Goal: Task Accomplishment & Management: Manage account settings

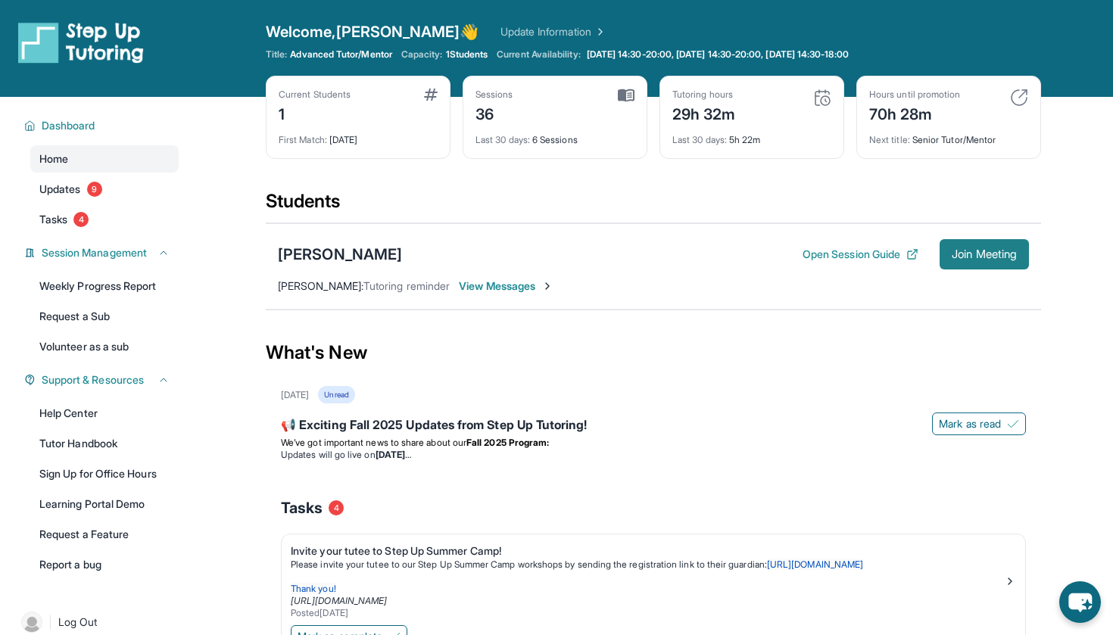
click at [983, 241] on button "Join Meeting" at bounding box center [983, 254] width 89 height 30
click at [878, 254] on button "Open Session Guide" at bounding box center [860, 254] width 116 height 15
click at [107, 186] on link "Updates 9" at bounding box center [104, 189] width 148 height 27
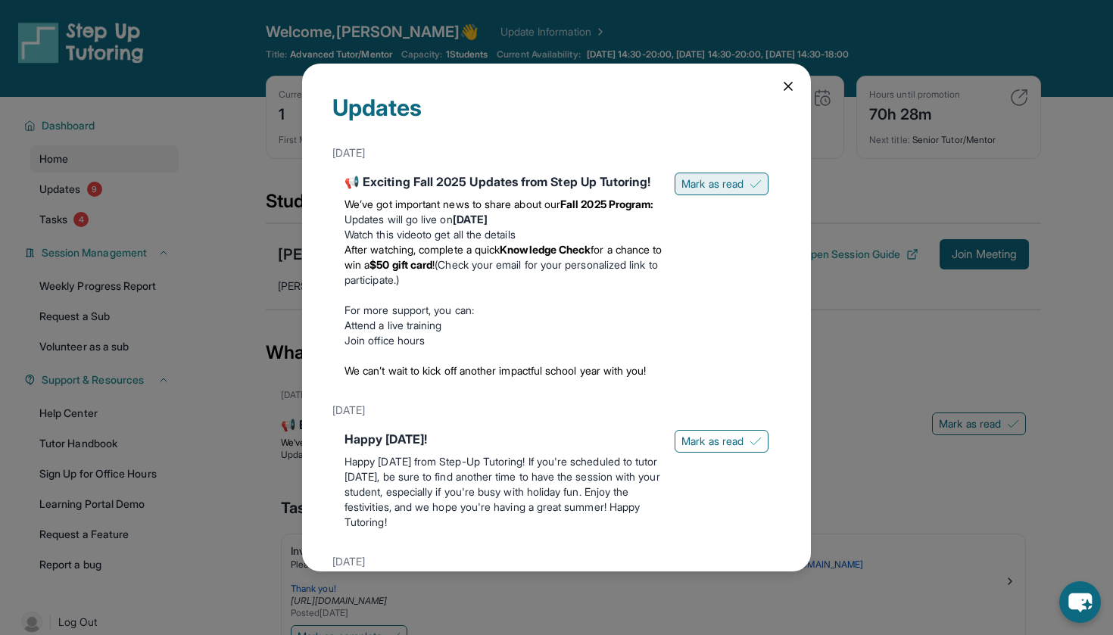
click at [737, 182] on span "Mark as read" at bounding box center [712, 183] width 62 height 15
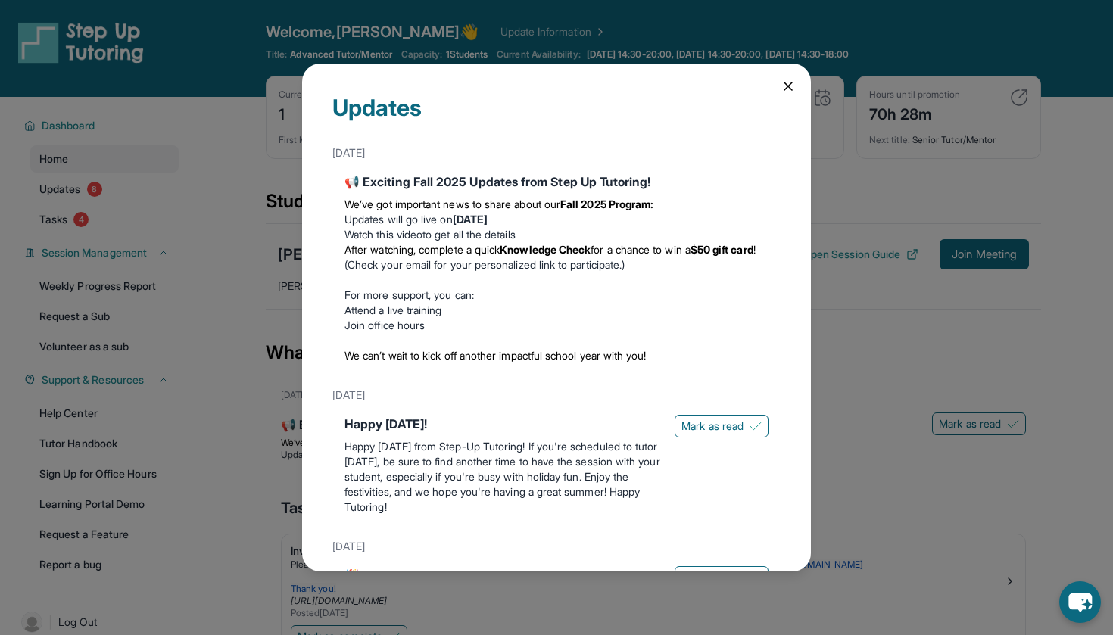
click at [695, 441] on div "Happy [DATE]! Happy [DATE] from Step-Up Tutoring! If you're scheduled to tutor …" at bounding box center [556, 468] width 424 height 106
click at [715, 427] on span "Mark as read" at bounding box center [712, 426] width 62 height 15
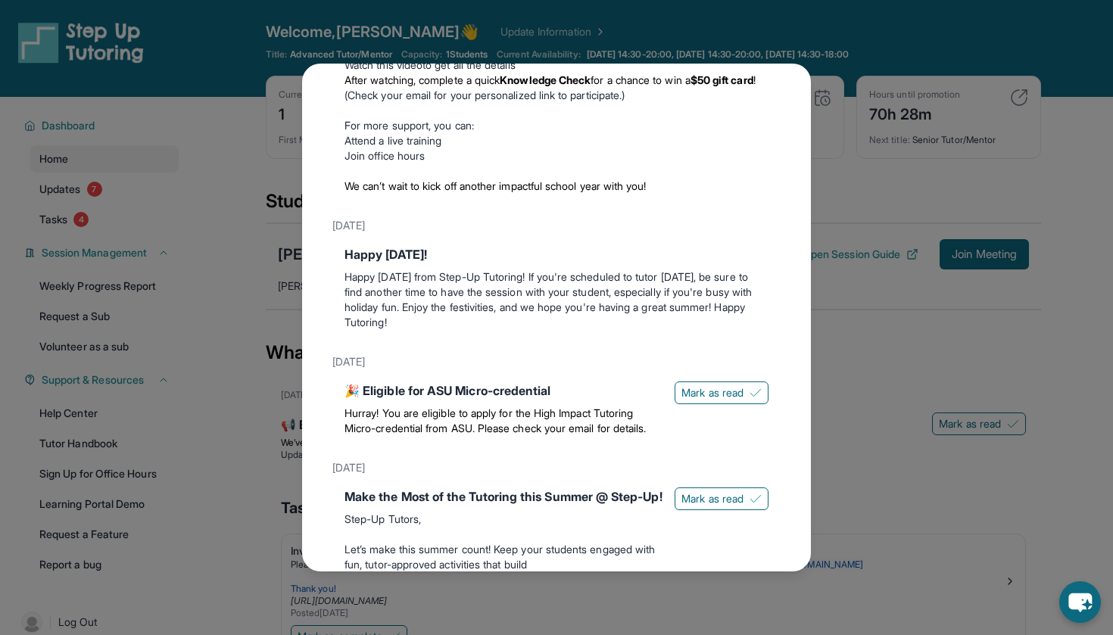
scroll to position [171, 0]
click at [726, 417] on div "🎉 Eligible for ASU Micro-credential Hurray! You are eligible to apply for the H…" at bounding box center [556, 410] width 424 height 61
click at [705, 395] on span "Mark as read" at bounding box center [712, 391] width 62 height 15
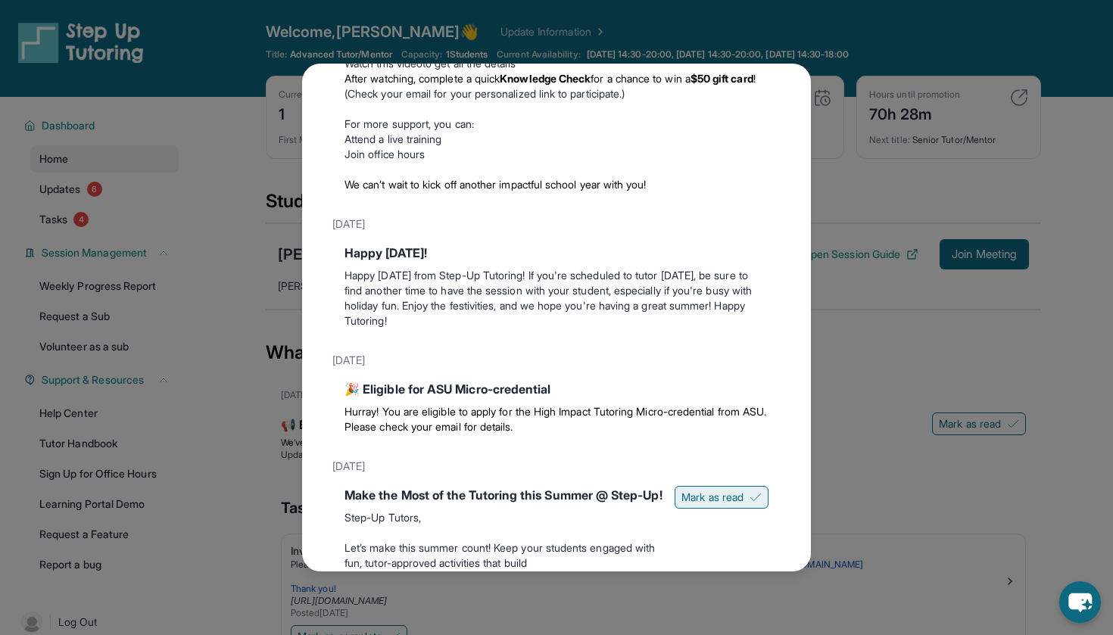
click at [699, 496] on span "Mark as read" at bounding box center [712, 497] width 62 height 15
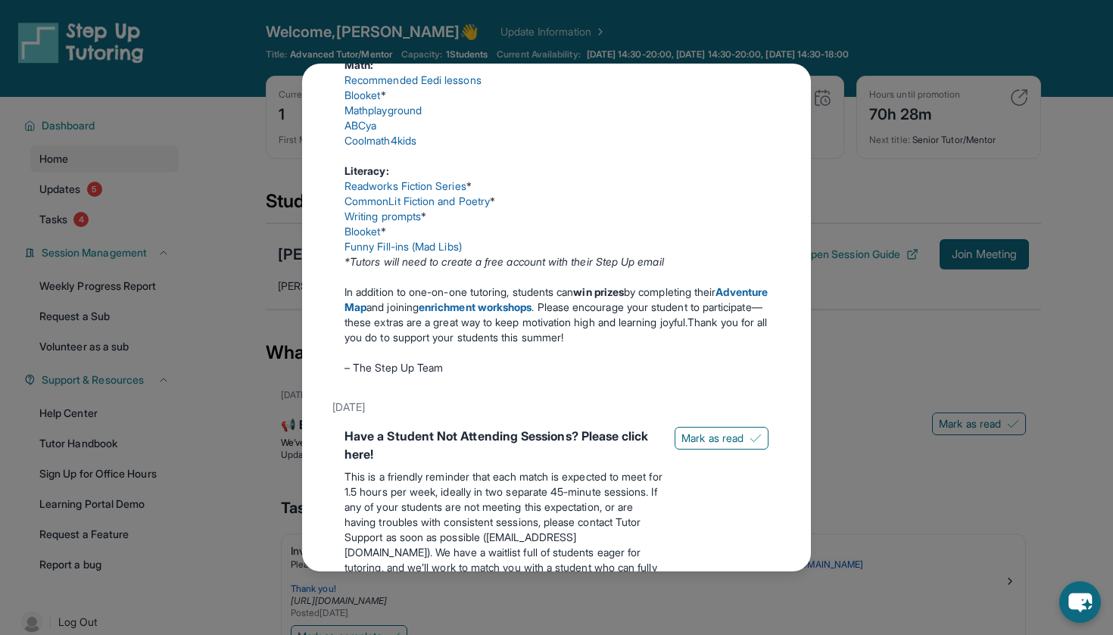
scroll to position [830, 0]
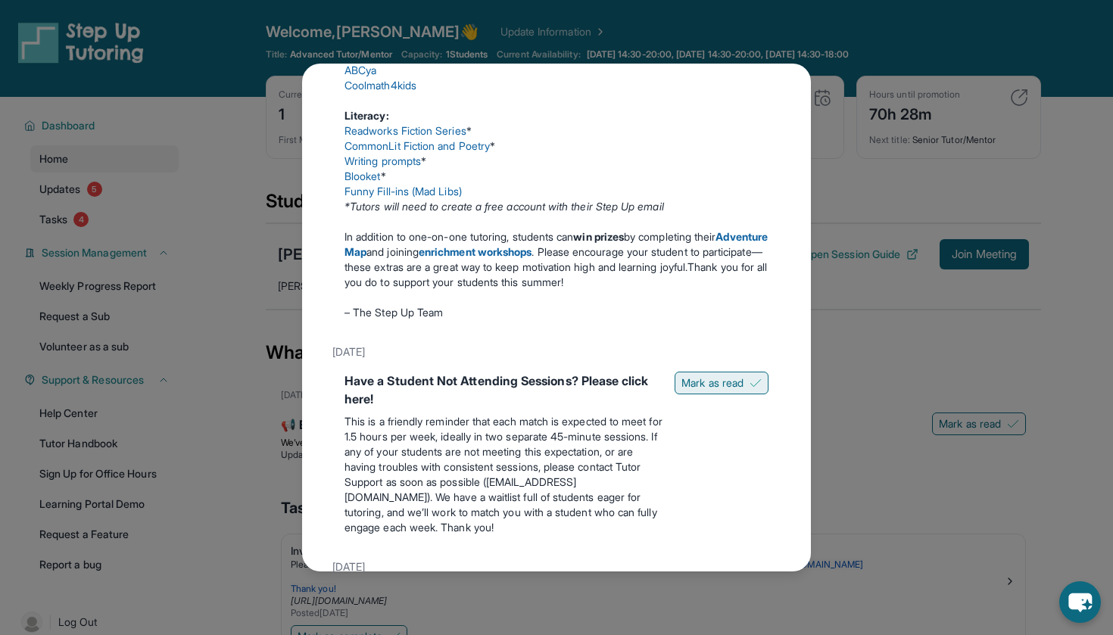
click at [705, 391] on span "Mark as read" at bounding box center [712, 382] width 62 height 15
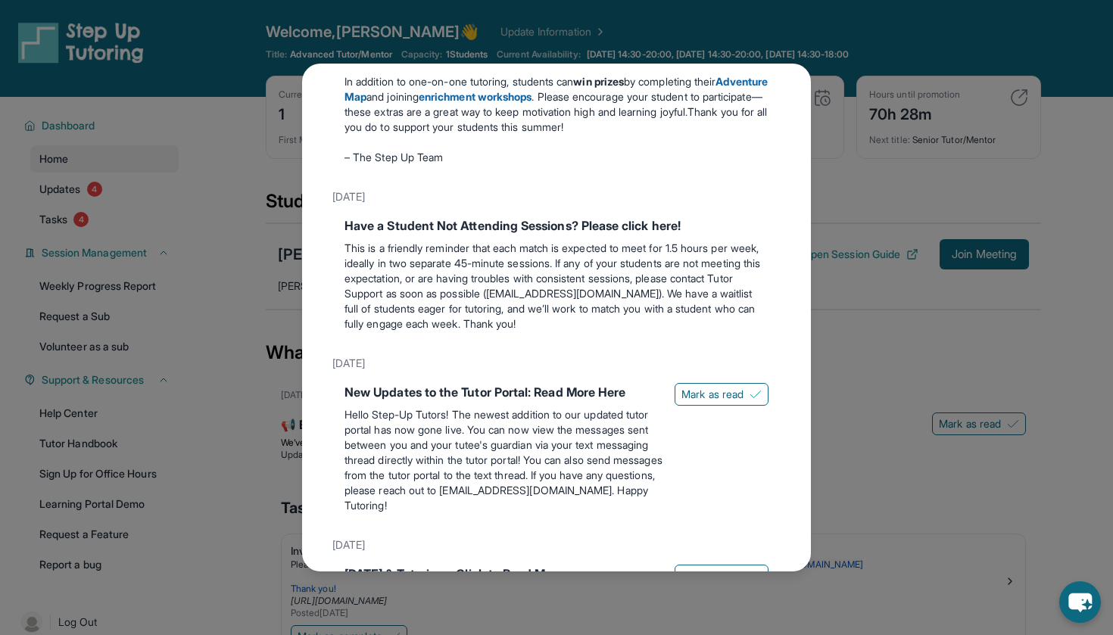
scroll to position [987, 0]
click at [716, 400] on span "Mark as read" at bounding box center [712, 392] width 62 height 15
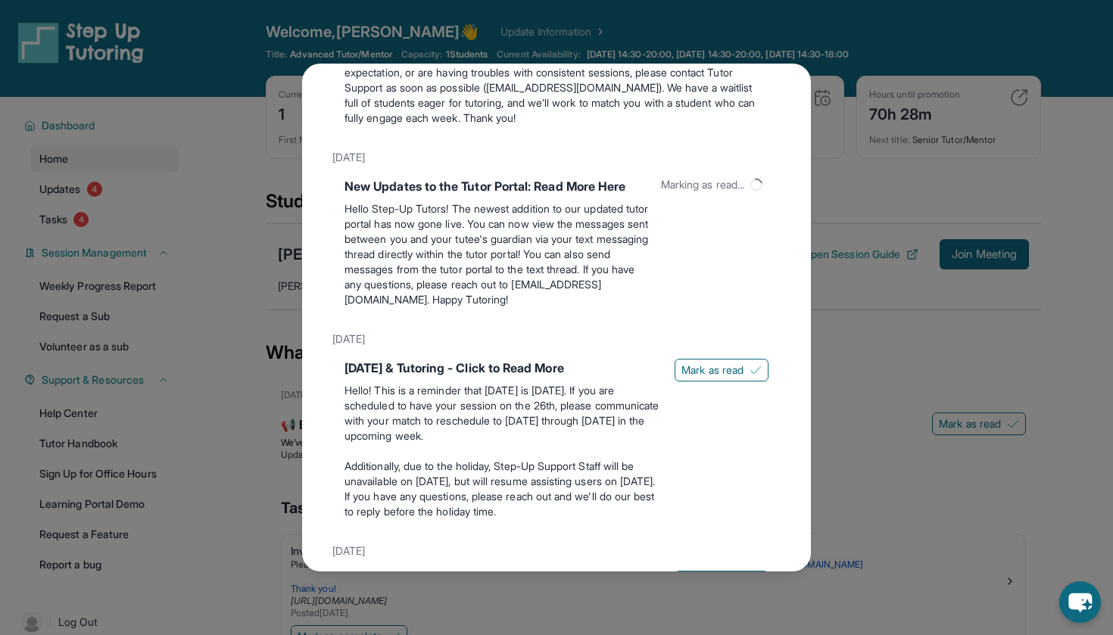
scroll to position [1264, 0]
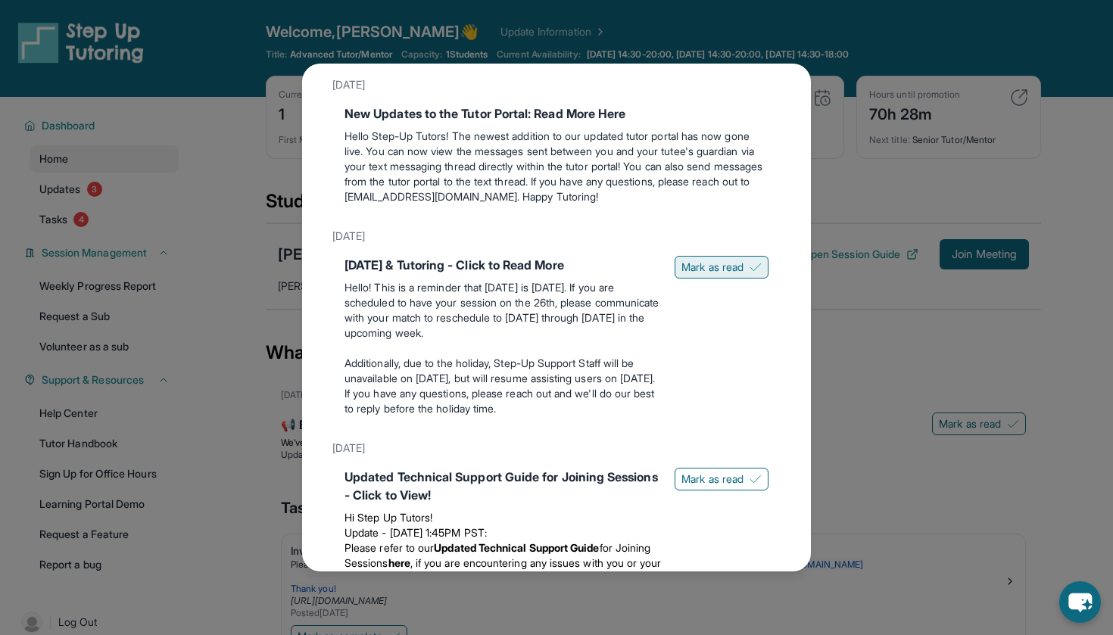
click at [715, 279] on button "Mark as read" at bounding box center [721, 267] width 94 height 23
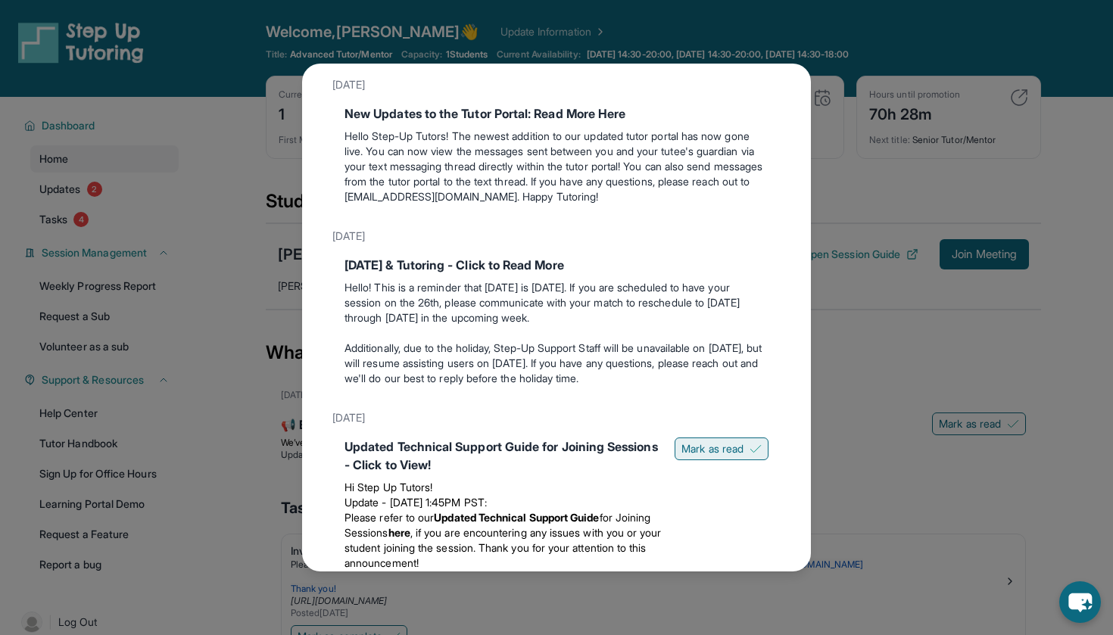
click at [718, 456] on span "Mark as read" at bounding box center [712, 448] width 62 height 15
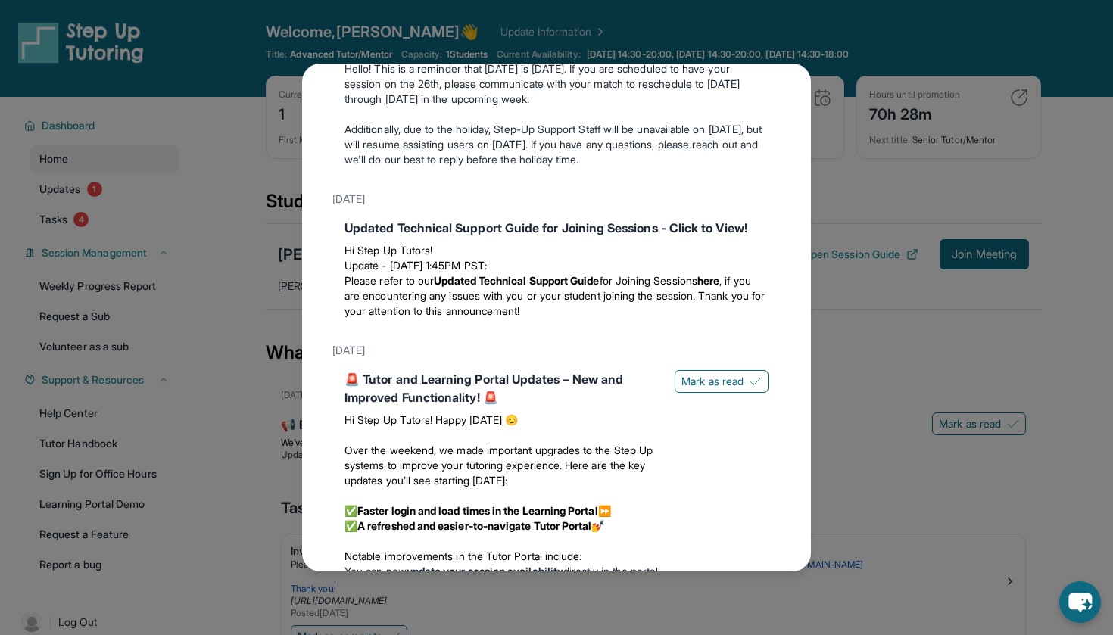
scroll to position [1583, 0]
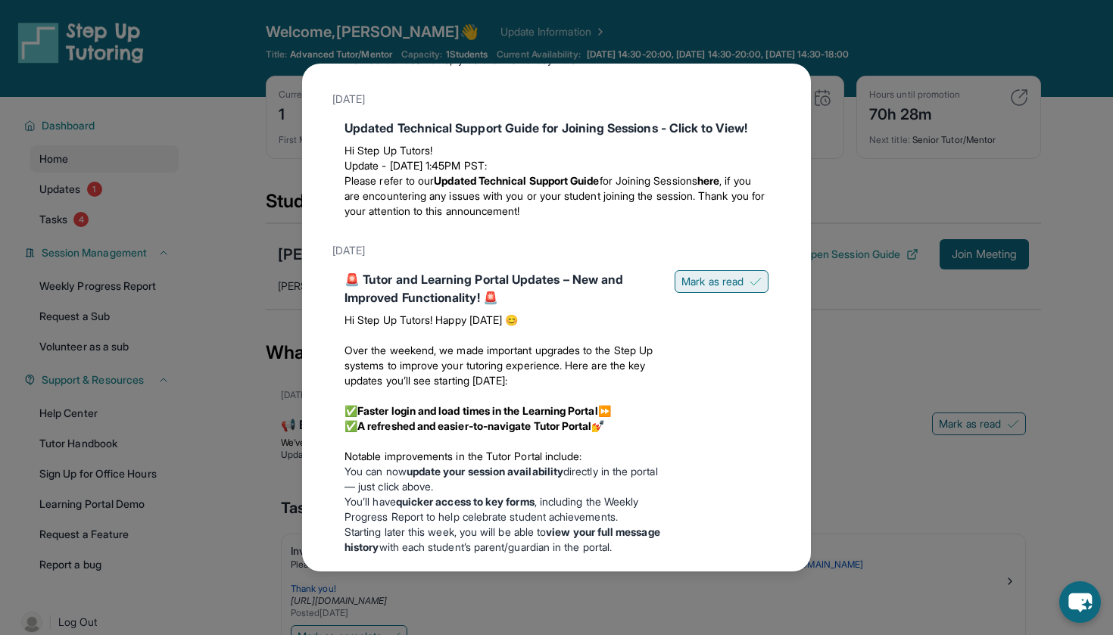
click at [704, 289] on span "Mark as read" at bounding box center [712, 281] width 62 height 15
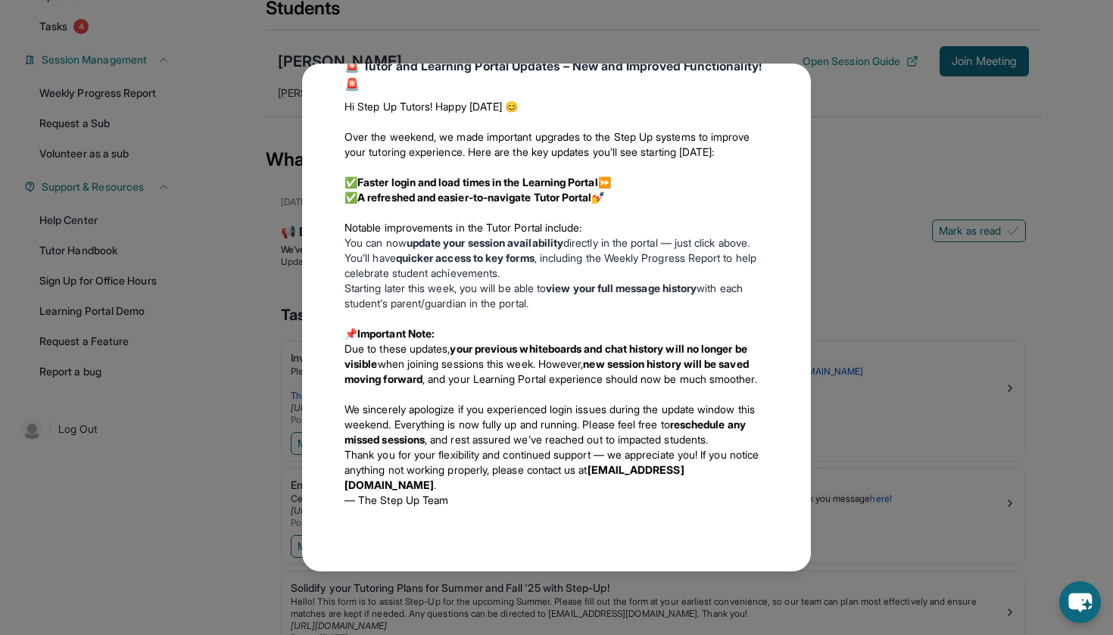
scroll to position [1857, 0]
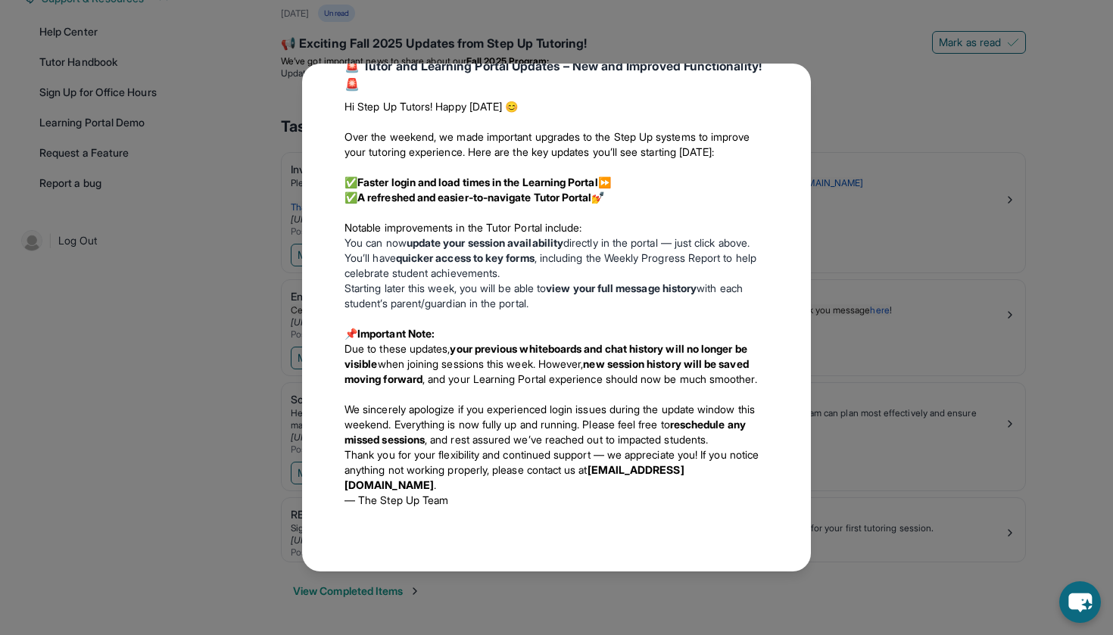
click at [888, 365] on div "Updates [DATE] 📢 Exciting Fall 2025 Updates from Step Up Tutoring! We’ve got im…" at bounding box center [556, 317] width 1113 height 635
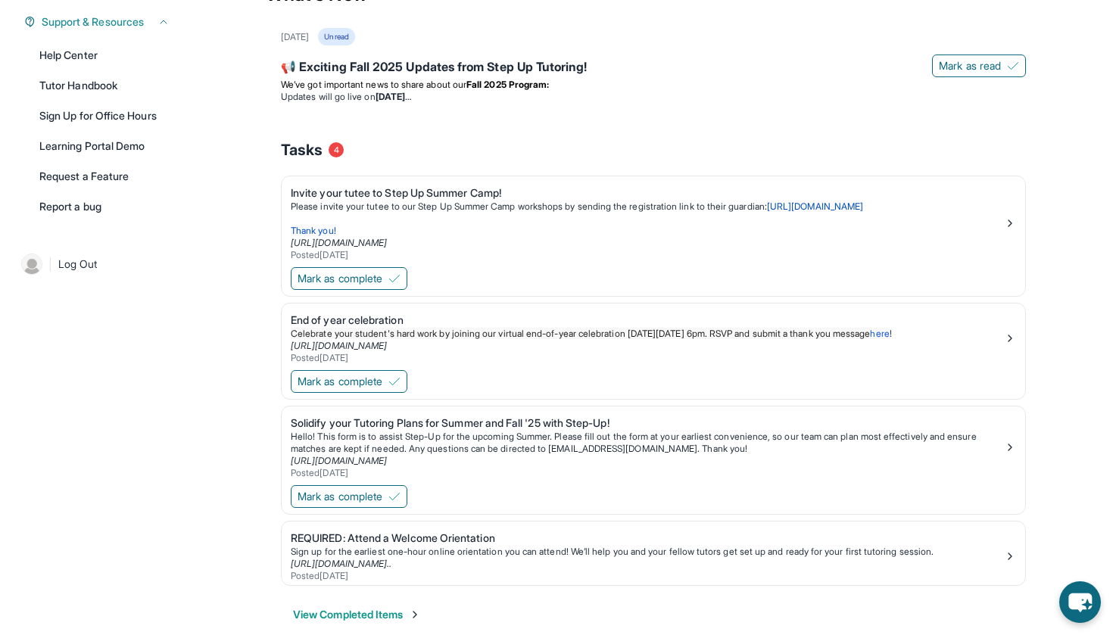
scroll to position [364, 0]
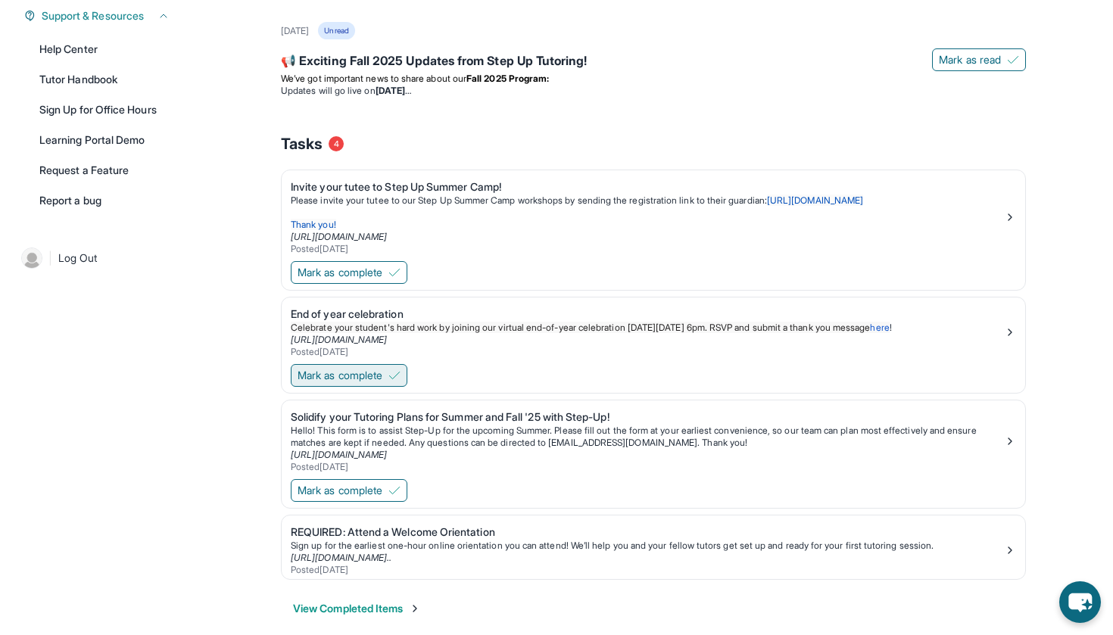
click at [391, 372] on button "Mark as complete" at bounding box center [349, 375] width 117 height 23
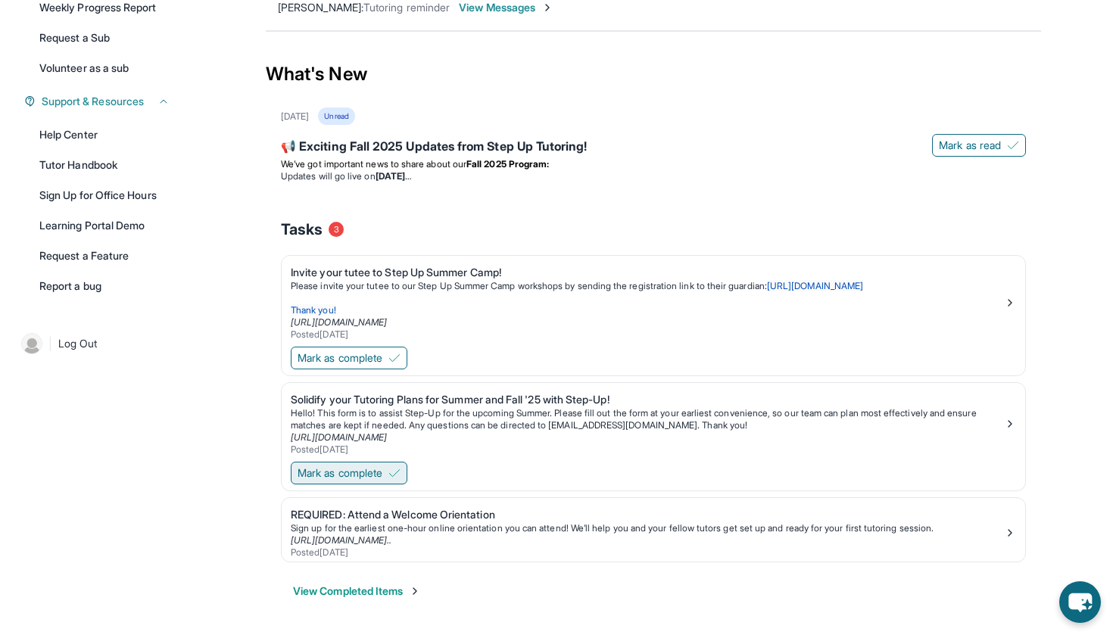
click at [382, 470] on span "Mark as complete" at bounding box center [339, 473] width 85 height 15
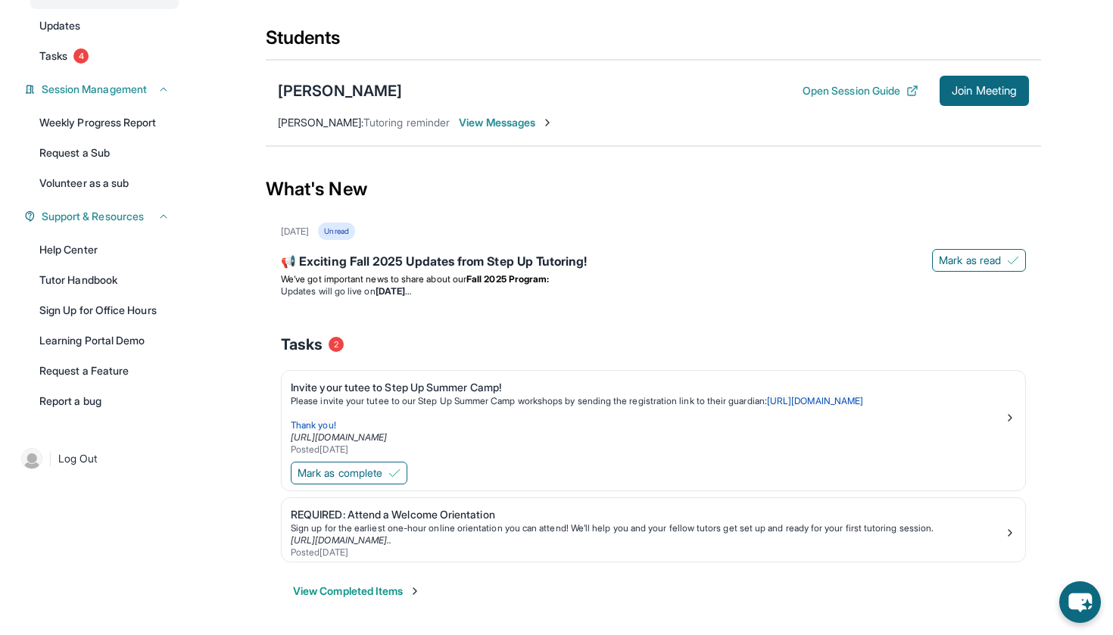
scroll to position [163, 0]
click at [388, 475] on button "Mark as complete" at bounding box center [349, 473] width 117 height 23
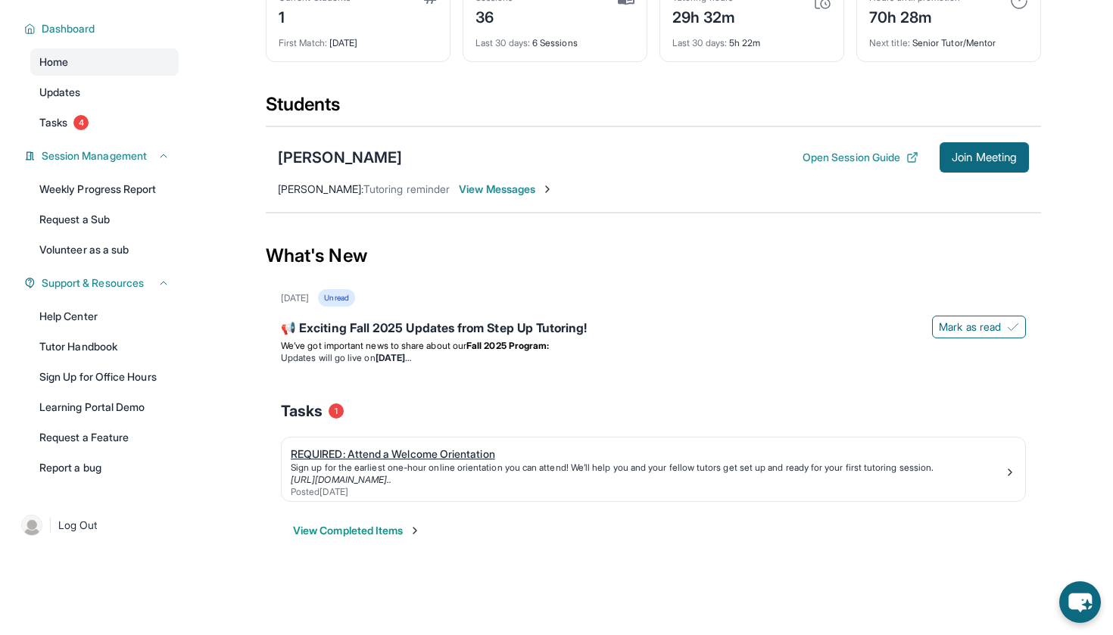
click at [391, 481] on link "[URL][DOMAIN_NAME].." at bounding box center [341, 479] width 101 height 11
click at [123, 309] on link "Help Center" at bounding box center [104, 316] width 148 height 27
click at [125, 127] on link "Tasks 4" at bounding box center [104, 122] width 148 height 27
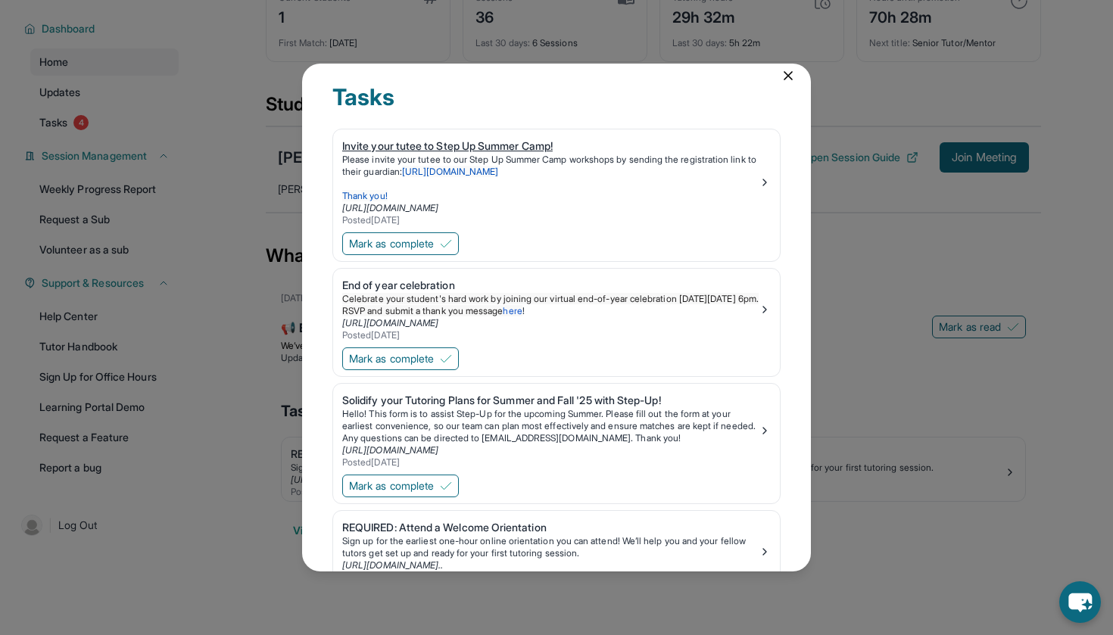
scroll to position [13, 0]
click at [790, 79] on icon at bounding box center [787, 73] width 15 height 15
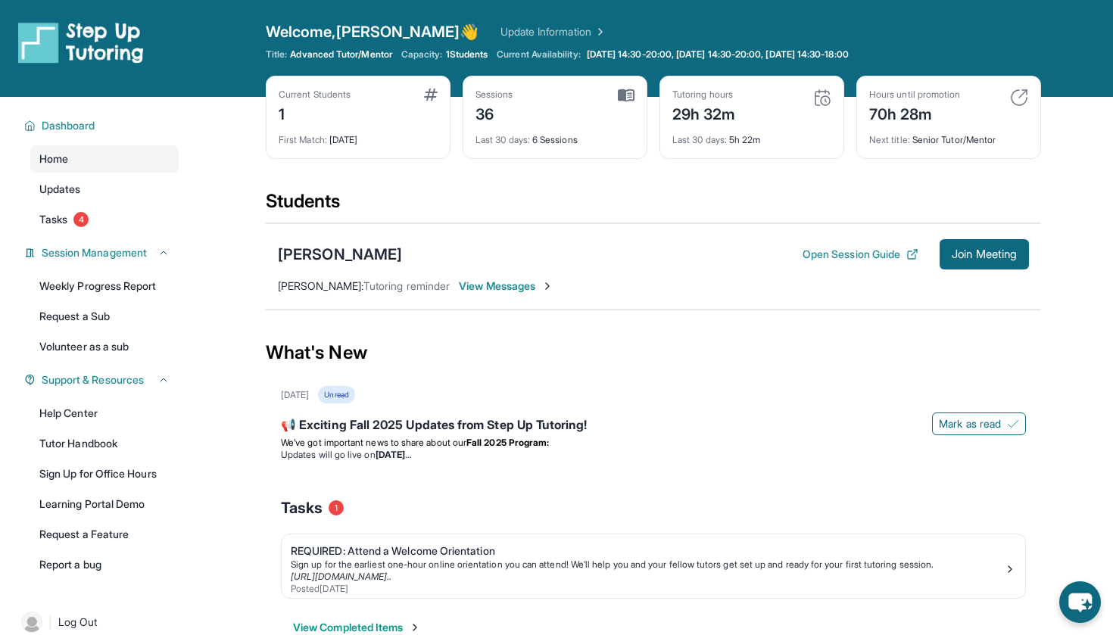
scroll to position [0, 0]
